Goal: Transaction & Acquisition: Purchase product/service

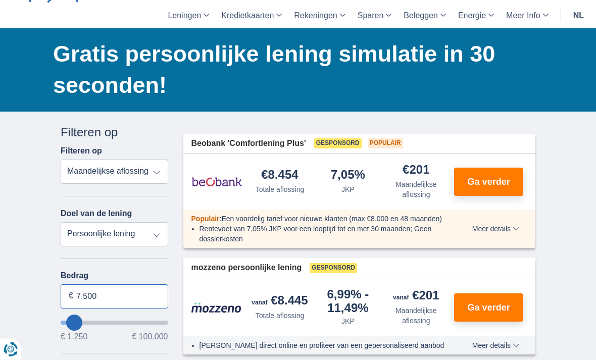
click at [115, 293] on input "7.500" at bounding box center [114, 297] width 107 height 24
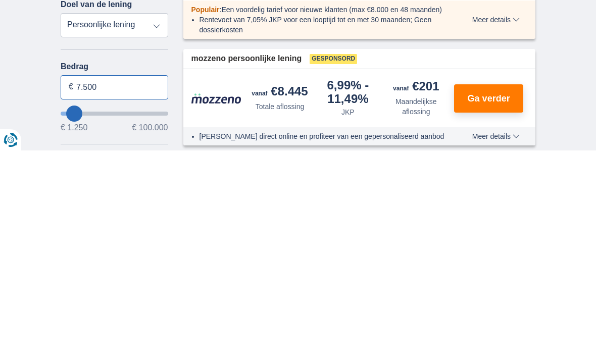
type input "8.250"
type input "8250"
type input "10.250"
type input "10250"
type input "13.250"
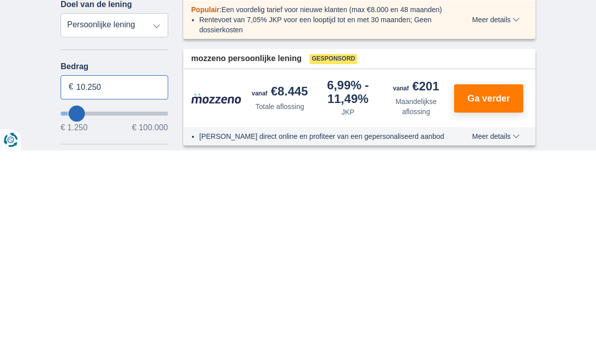
type input "13250"
type input "16.250"
type input "16250"
type input "19.250"
type input "19250"
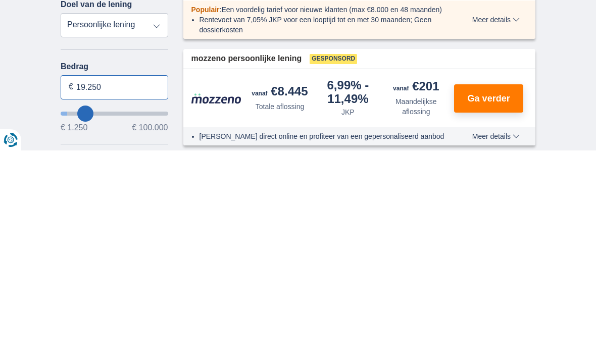
type input "21.250"
type input "21250"
type input "23.250"
type input "23250"
select select "120"
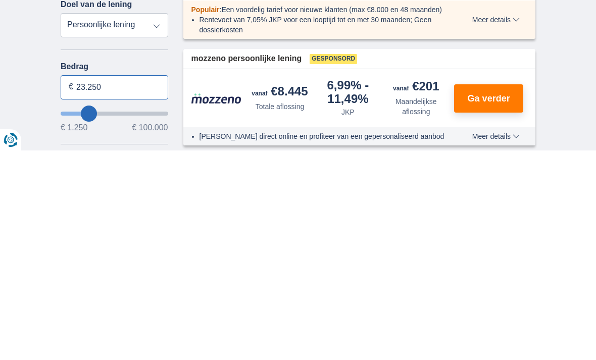
type input "25.250"
type input "25250"
type input "26.250"
type input "26250"
type input "27.250"
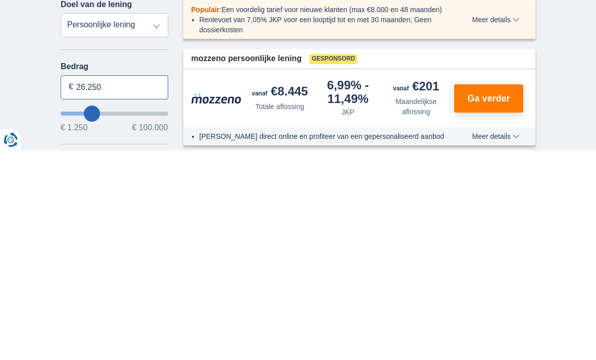
type input "27250"
type input "28.250"
type input "28250"
type input "29.250"
type input "29250"
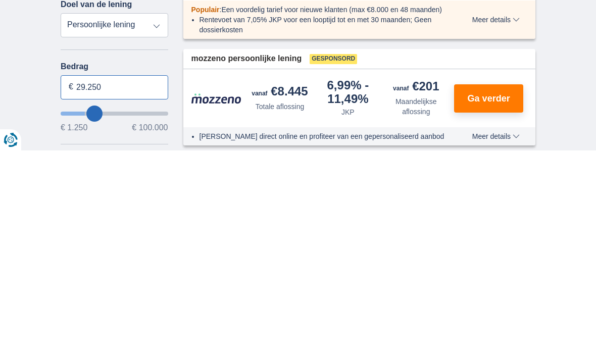
type input "31.250"
type input "31250"
type input "32.250"
type input "32250"
type input "33.250"
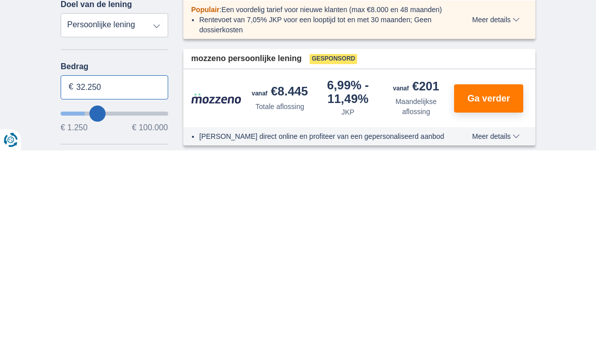
type input "33250"
type input "34.250"
type input "34250"
type input "35.250"
type input "35250"
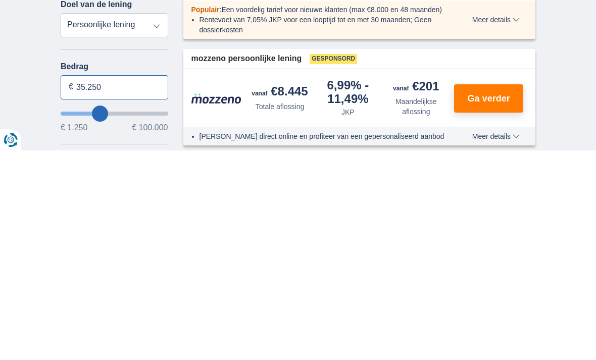
type input "36.250"
type input "36250"
type input "37.250"
type input "37250"
type input "38.250"
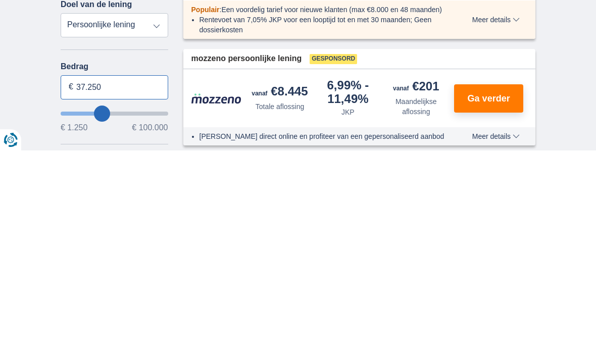
type input "38250"
type input "39.250"
type input "39250"
type input "40.250"
type input "40250"
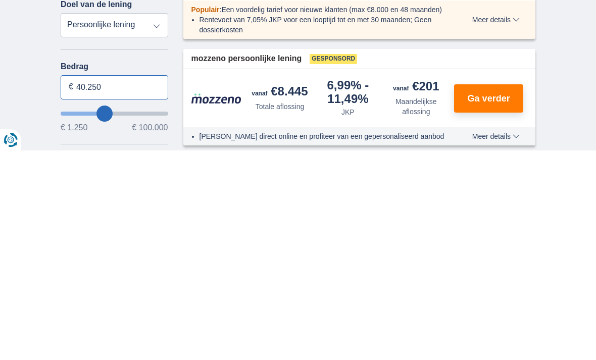
type input "41.250"
type input "41250"
type input "43.250"
type input "43250"
type input "44.250"
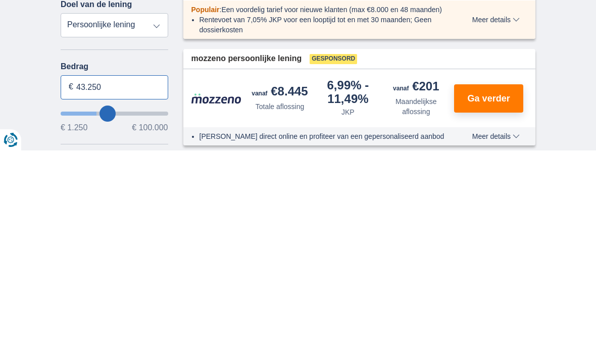
type input "44250"
type input "45.250"
type input "45250"
type input "46.250"
type input "46250"
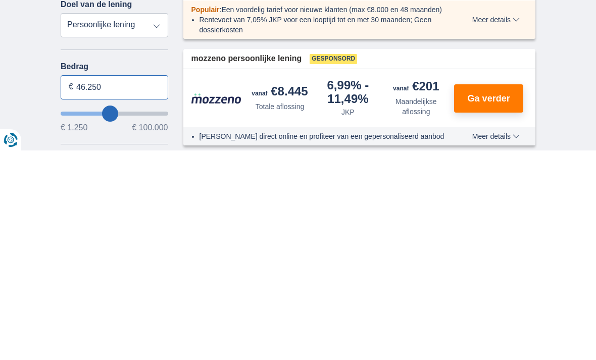
type input "47.250"
type input "47250"
type input "48.250"
type input "48250"
type input "49.250"
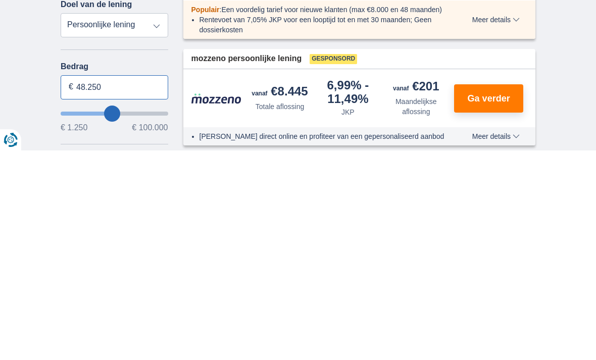
type input "49250"
type input "50.250"
type input "50250"
type input "51.250"
type input "51250"
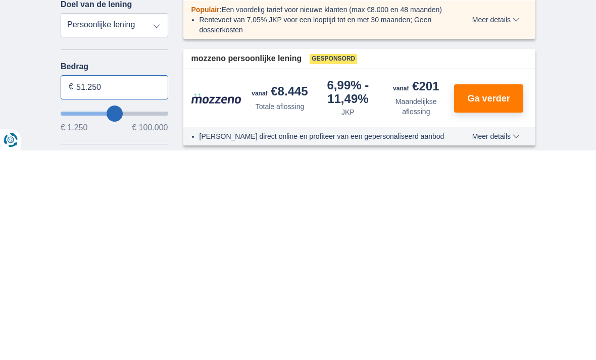
type input "50.250"
type input "50250"
type input "49.250"
type input "49250"
type input "48.250"
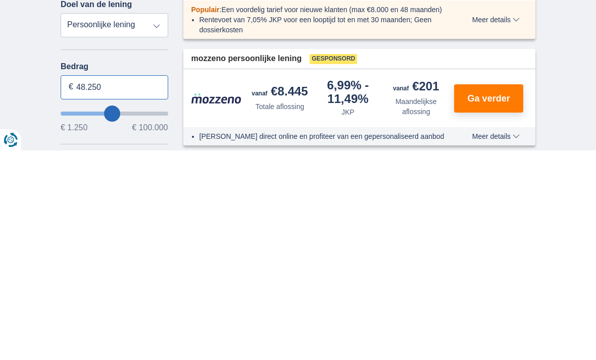
type input "48250"
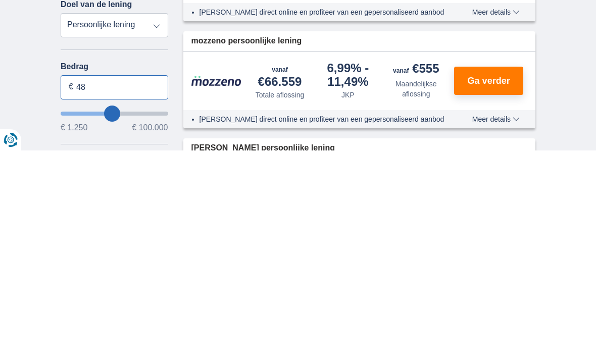
type input "4"
type input "50.000"
type input "50250"
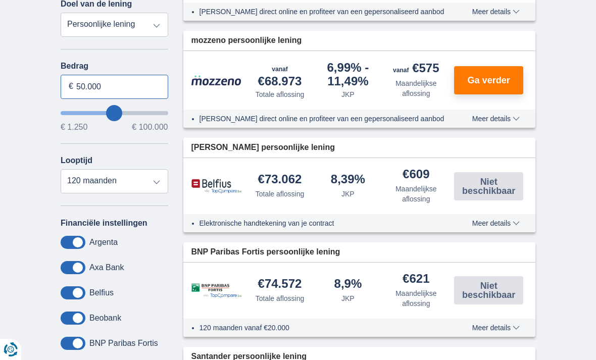
click at [117, 89] on input "50.000" at bounding box center [114, 87] width 107 height 24
type input "5"
type input "35.000"
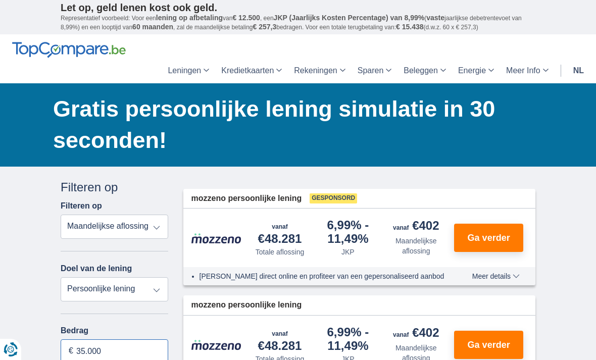
scroll to position [0, 0]
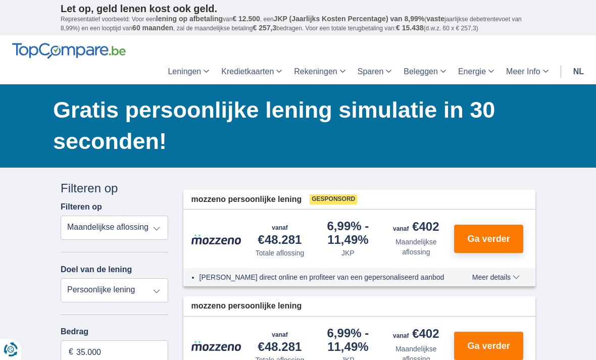
type input "35250"
